Goal: Information Seeking & Learning: Learn about a topic

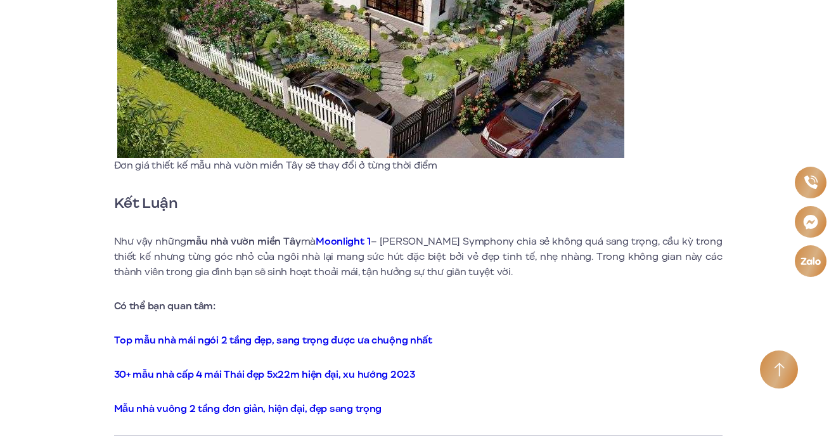
scroll to position [7208, 0]
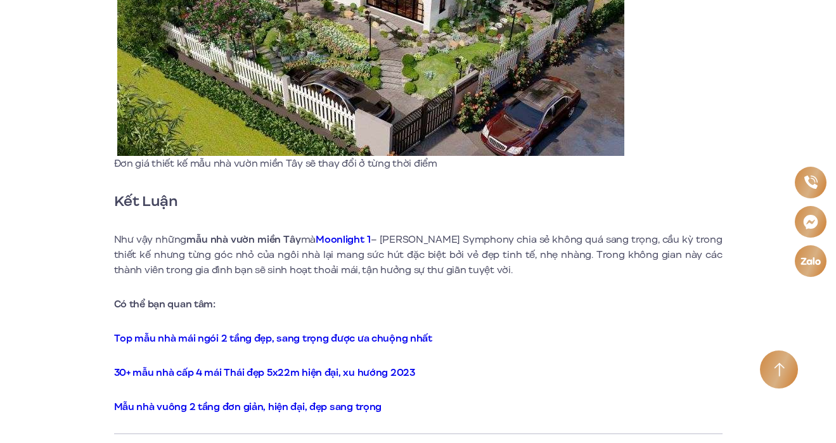
click at [205, 332] on link "Top mẫu nhà mái ngói 2 tầng đẹp, sang trọng được ưa chuộng nhất" at bounding box center [273, 339] width 318 height 14
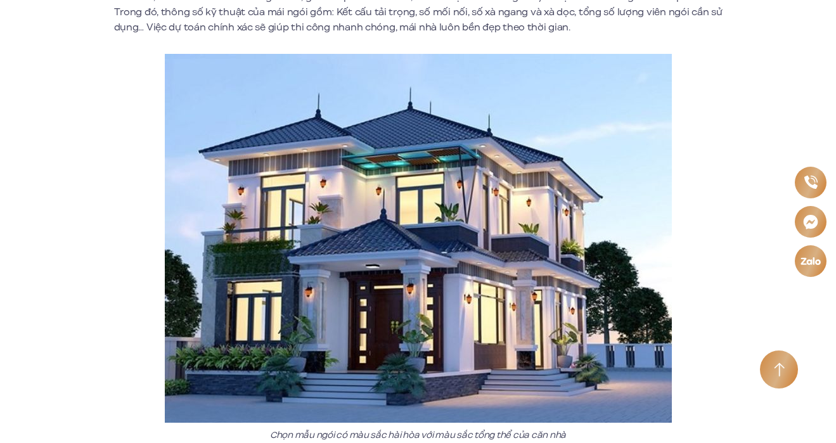
scroll to position [5165, 0]
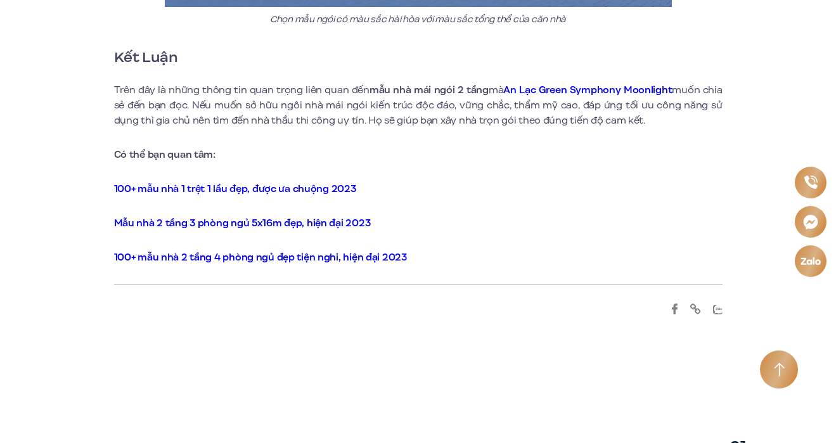
scroll to position [5493, 0]
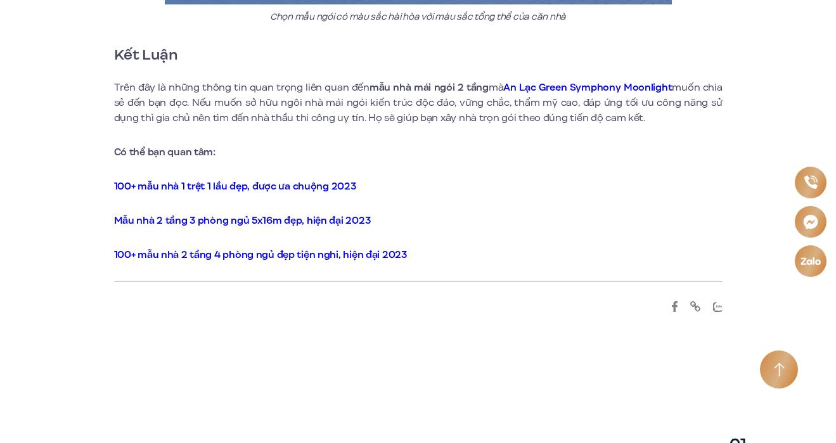
click at [151, 179] on strong "100+ mẫu nhà 1 trệt 1 lầu đẹp, được ưa chuộng 2023" at bounding box center [235, 186] width 242 height 14
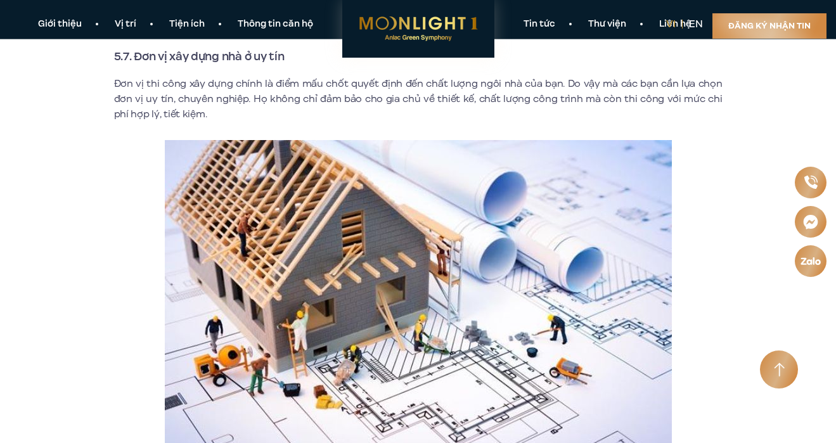
scroll to position [12965, 0]
